Goal: Task Accomplishment & Management: Use online tool/utility

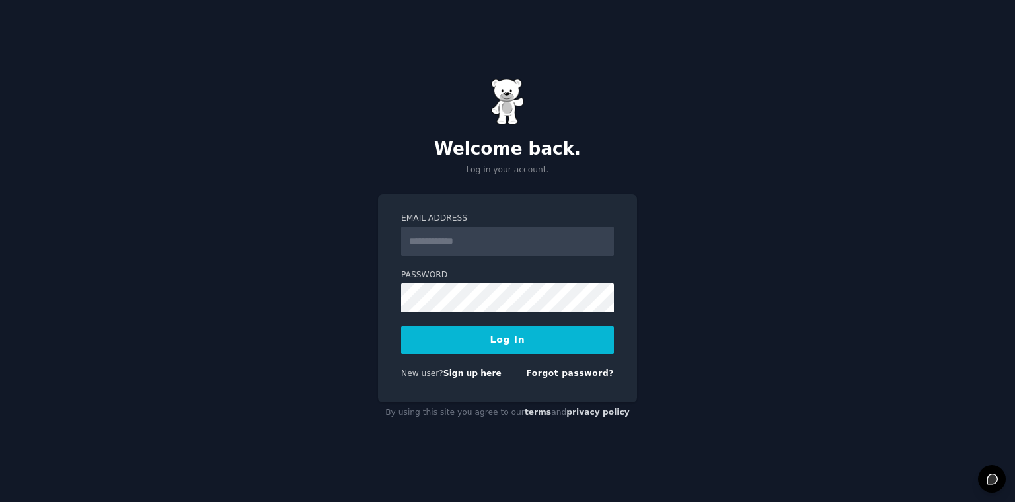
click at [458, 252] on input "Email Address" at bounding box center [507, 241] width 213 height 29
type input "**********"
click at [460, 375] on link "Sign up here" at bounding box center [472, 373] width 58 height 9
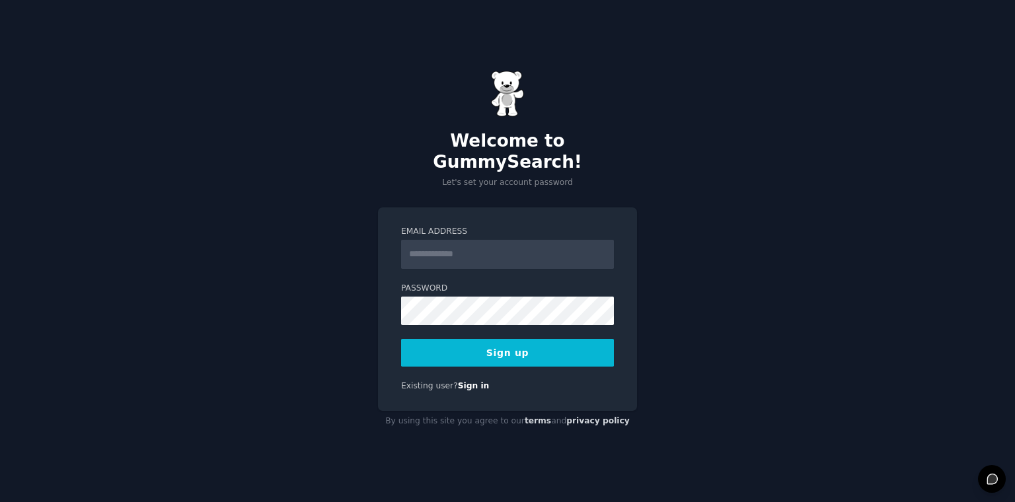
click at [457, 247] on input "Email Address" at bounding box center [507, 254] width 213 height 29
type input "**********"
click at [503, 343] on button "Sign up" at bounding box center [507, 353] width 213 height 28
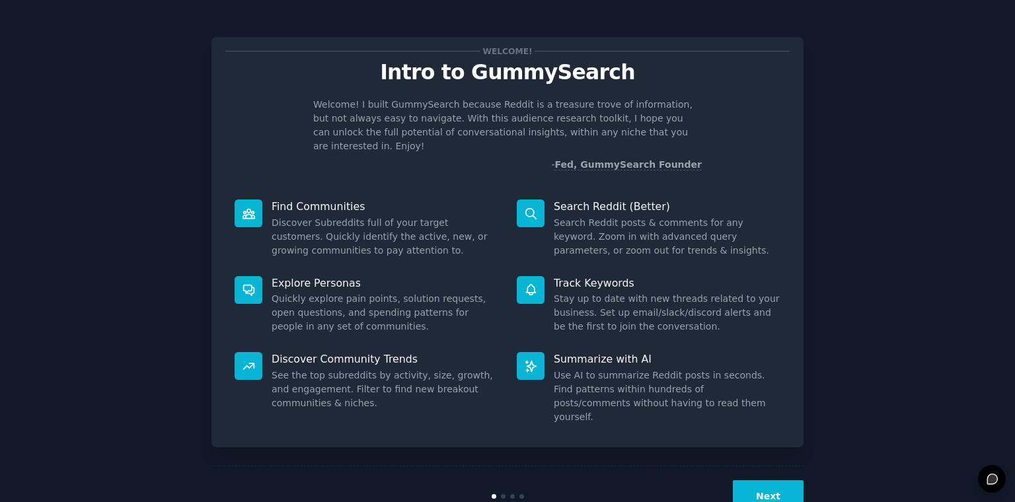
click at [769, 480] on button "Next" at bounding box center [768, 496] width 71 height 32
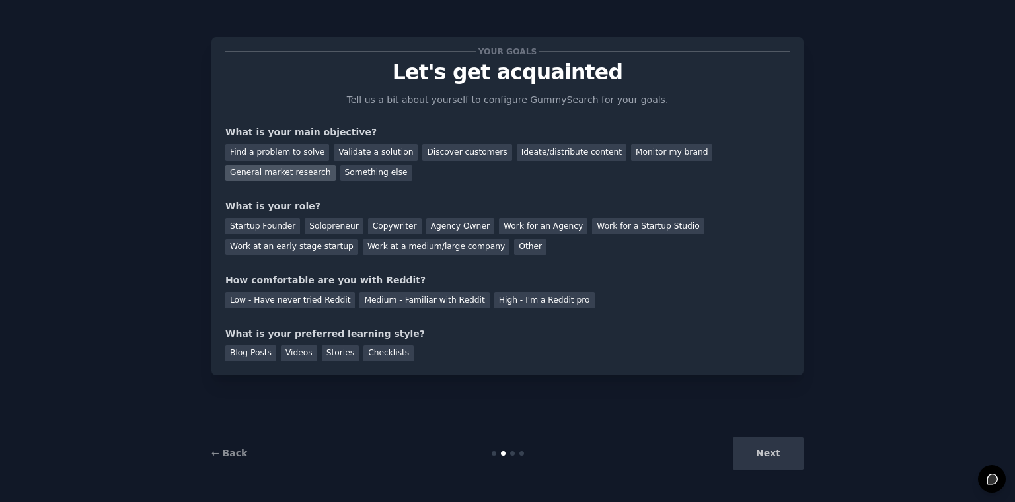
click at [336, 165] on div "General market research" at bounding box center [280, 173] width 110 height 17
click at [514, 243] on div "Other" at bounding box center [530, 247] width 32 height 17
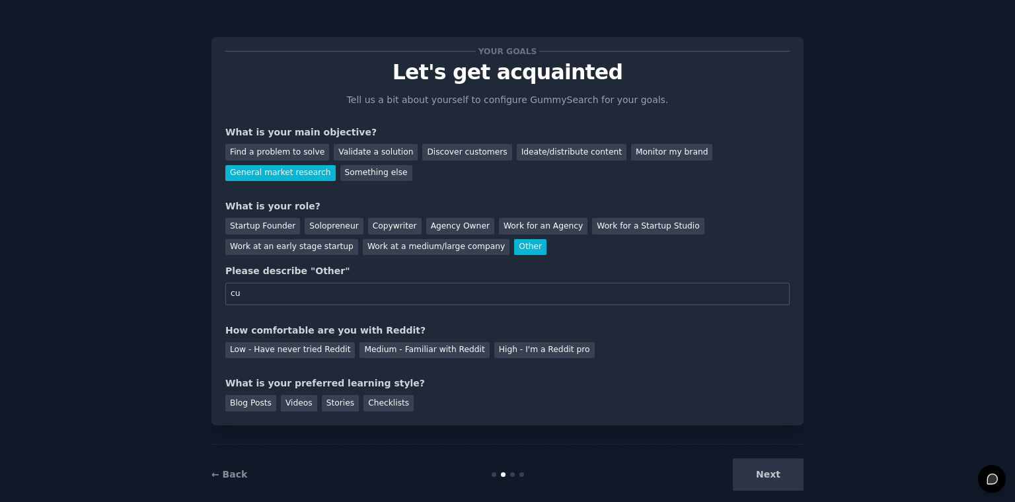
type input "c"
type input "curious"
click at [430, 348] on div "Medium - Familiar with Reddit" at bounding box center [425, 350] width 130 height 17
click at [376, 405] on div "Checklists" at bounding box center [389, 403] width 50 height 17
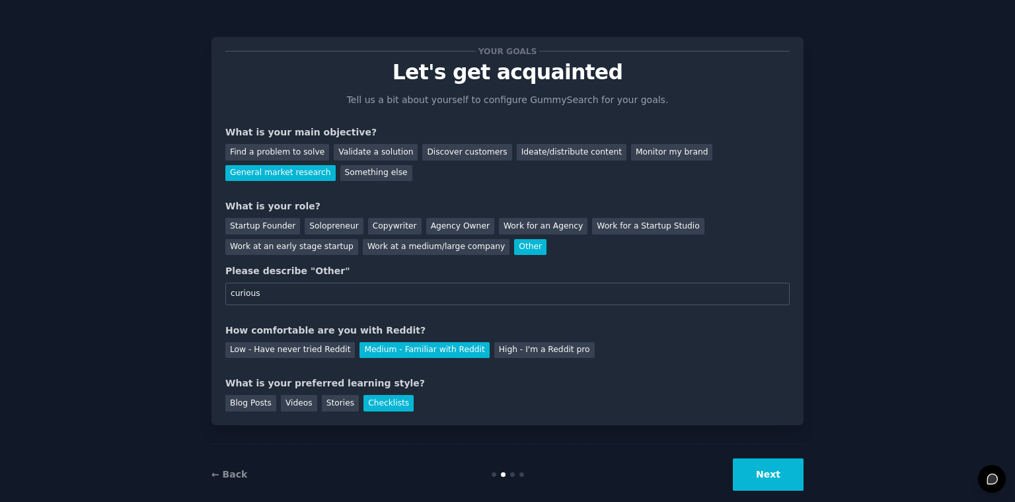
click at [763, 477] on button "Next" at bounding box center [768, 475] width 71 height 32
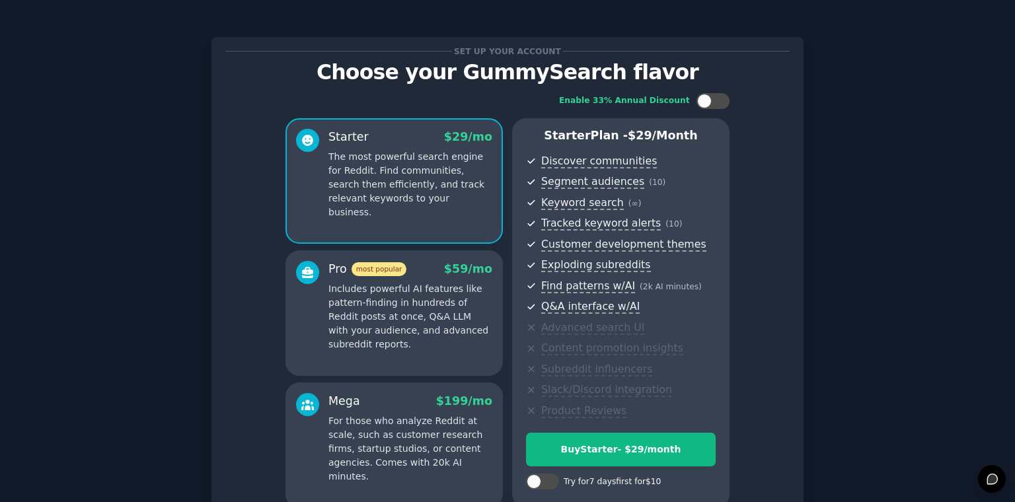
click at [206, 413] on div "Set up your account Choose your GummySearch flavor Enable 33% Annual Discount S…" at bounding box center [508, 317] width 978 height 597
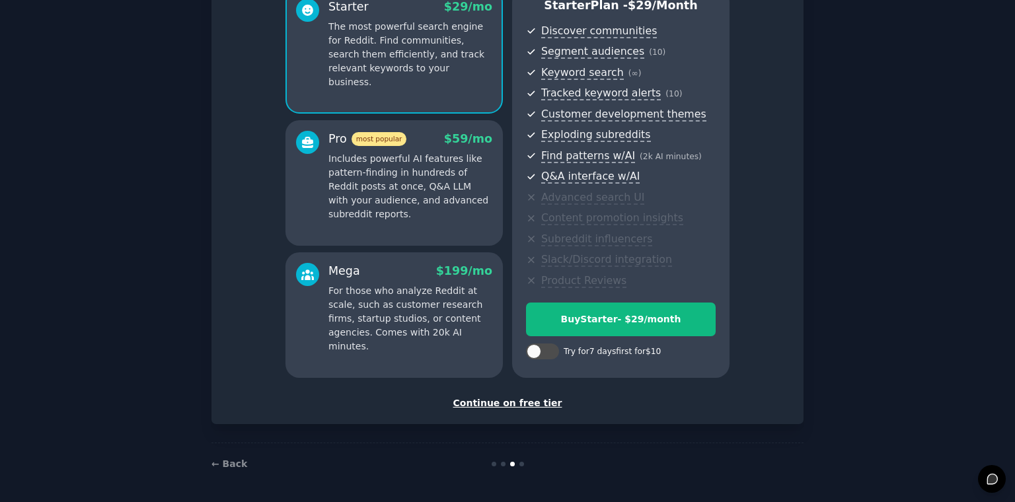
scroll to position [131, 0]
click at [520, 403] on div "Continue on free tier" at bounding box center [507, 403] width 564 height 14
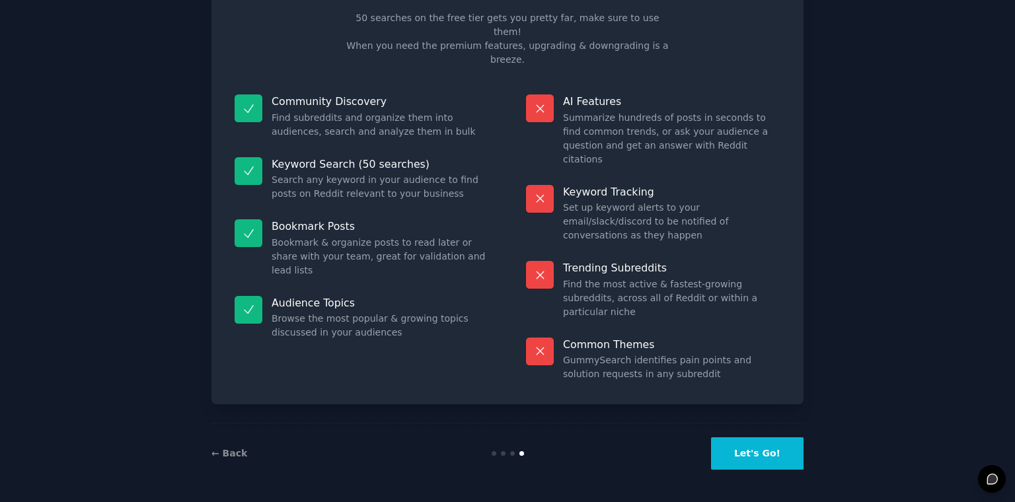
scroll to position [12, 0]
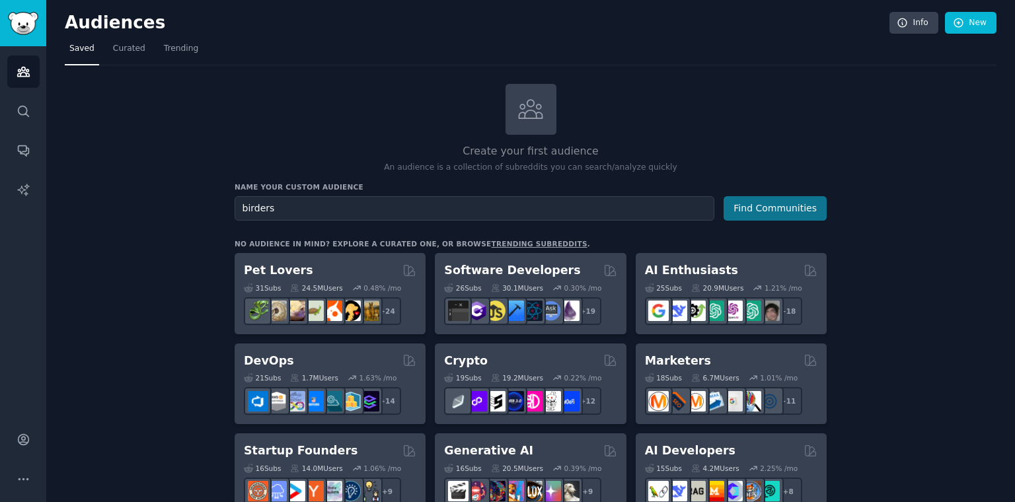
type input "birders"
click at [793, 208] on button "Find Communities" at bounding box center [775, 208] width 103 height 24
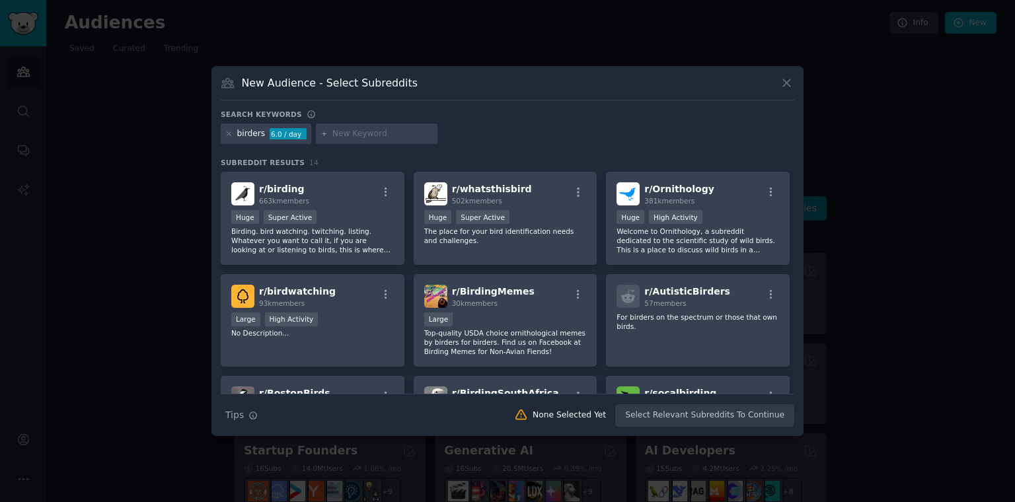
click at [859, 279] on div at bounding box center [507, 251] width 1015 height 502
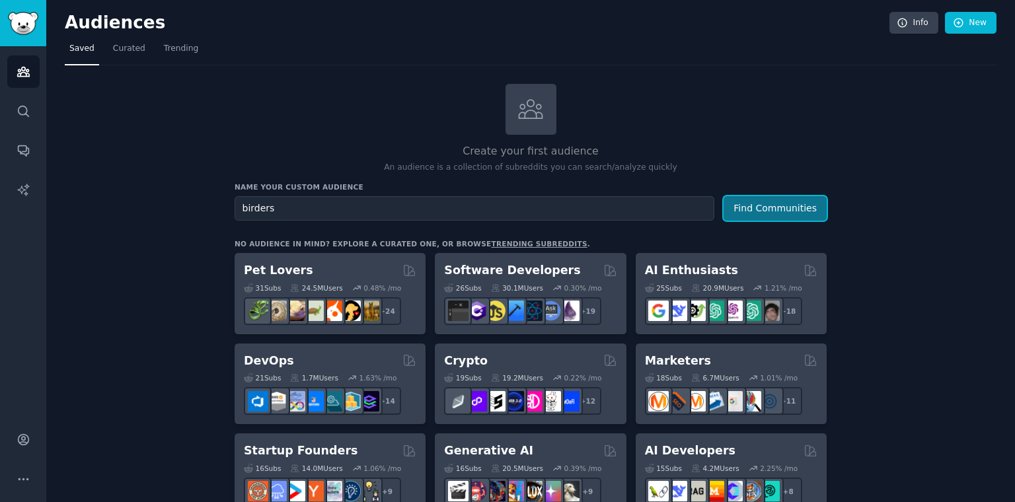
click at [762, 211] on button "Find Communities" at bounding box center [775, 208] width 103 height 24
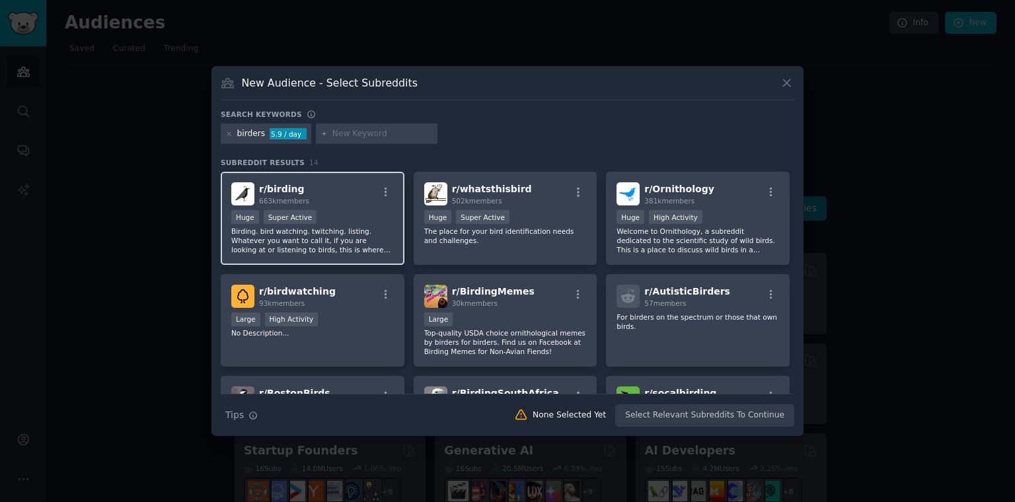
click at [339, 217] on div ">= 95th percentile for submissions / day Huge Super Active" at bounding box center [312, 218] width 163 height 17
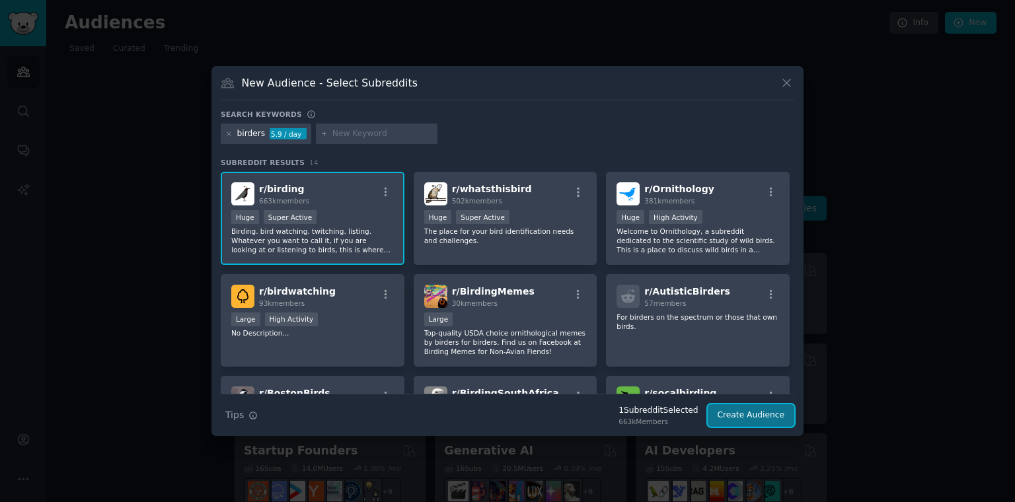
click at [746, 418] on button "Create Audience" at bounding box center [751, 415] width 87 height 22
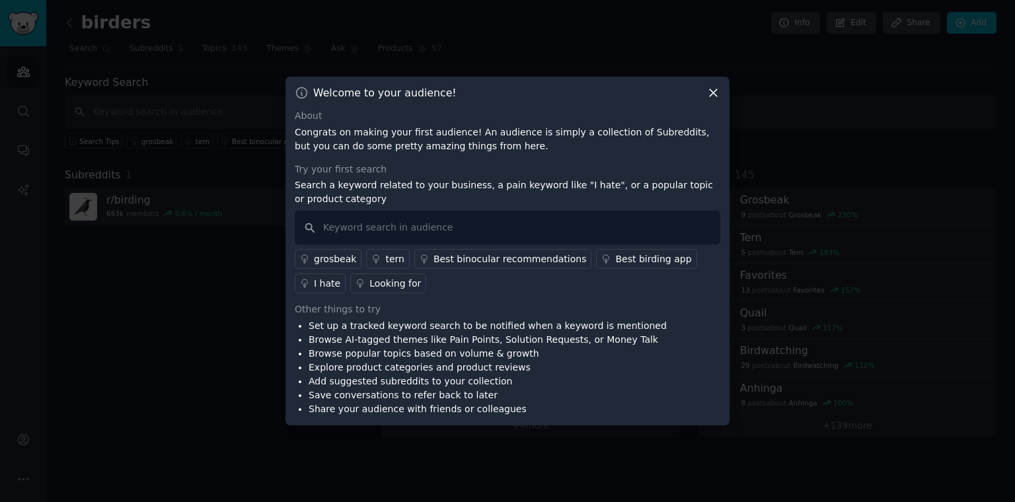
click at [615, 266] on div "Best birding app" at bounding box center [653, 259] width 76 height 14
